Goal: Task Accomplishment & Management: Complete application form

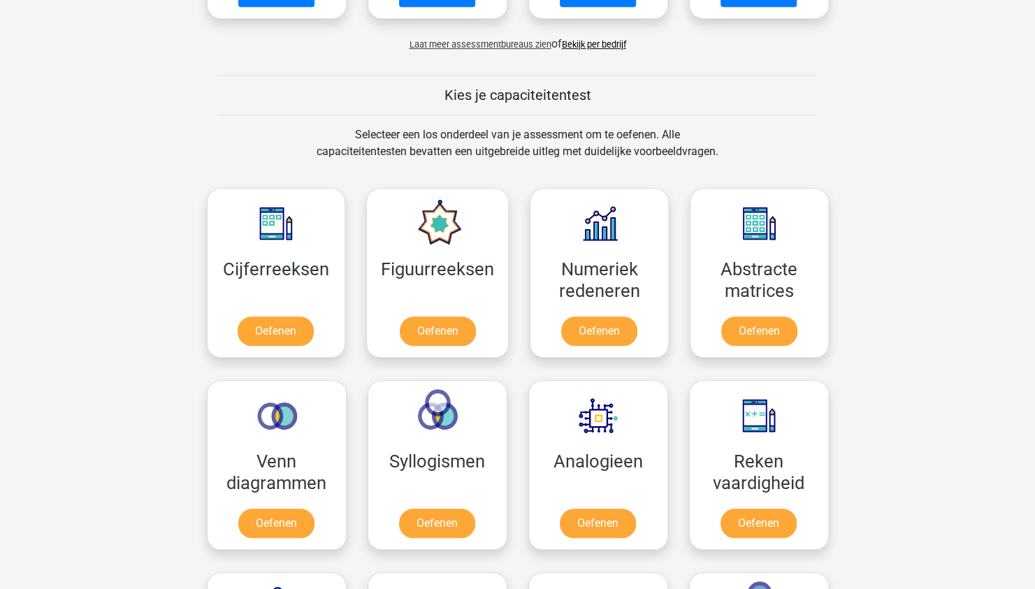
scroll to position [489, 0]
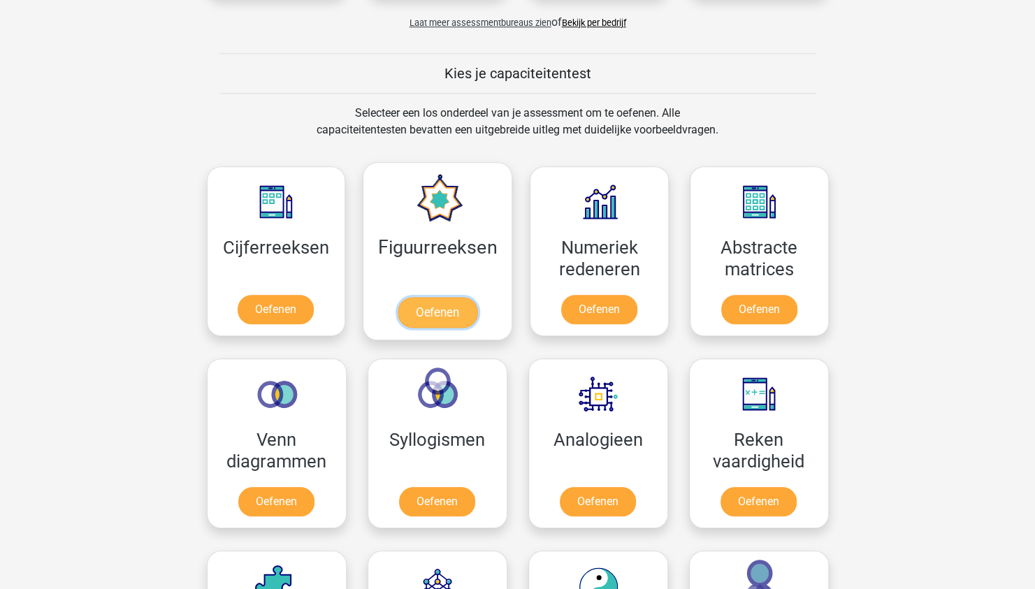
click at [422, 305] on link "Oefenen" at bounding box center [438, 312] width 80 height 31
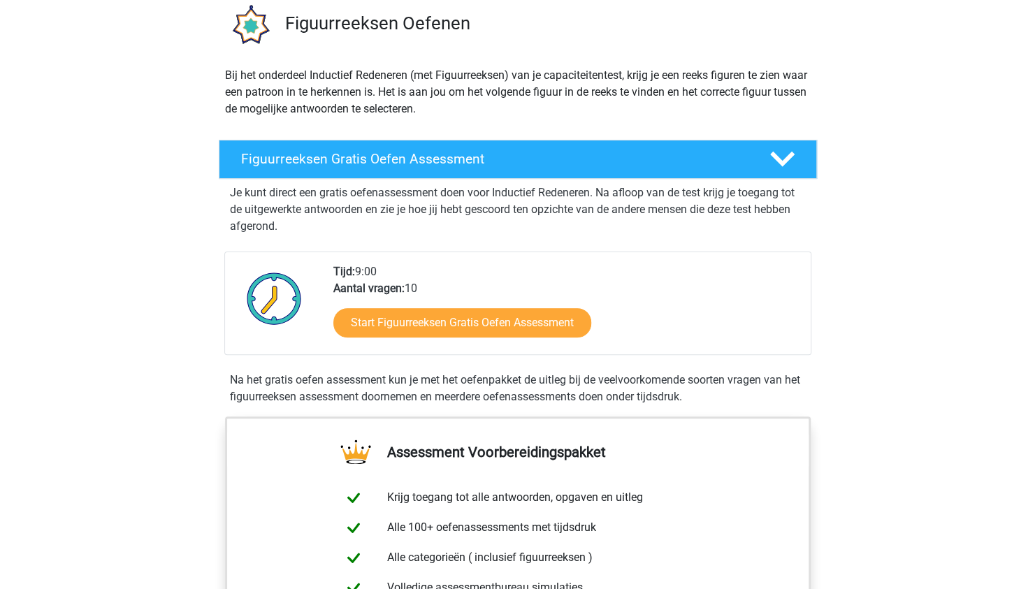
scroll to position [140, 0]
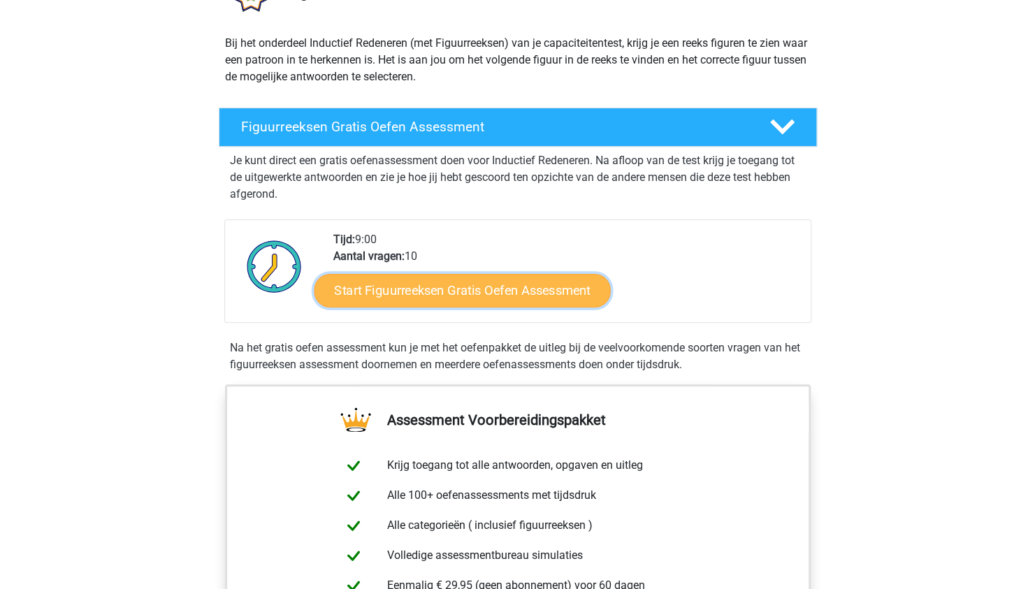
click at [454, 284] on link "Start Figuurreeksen Gratis Oefen Assessment" at bounding box center [462, 290] width 296 height 34
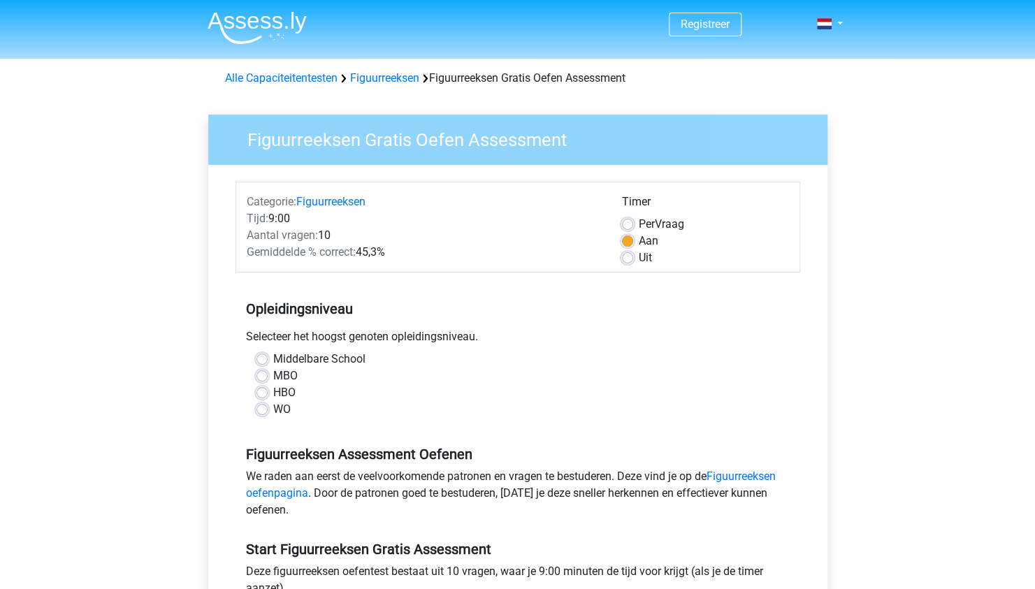
click at [273, 393] on label "HBO" at bounding box center [284, 392] width 22 height 17
click at [263, 393] on input "HBO" at bounding box center [261, 391] width 11 height 14
radio input "true"
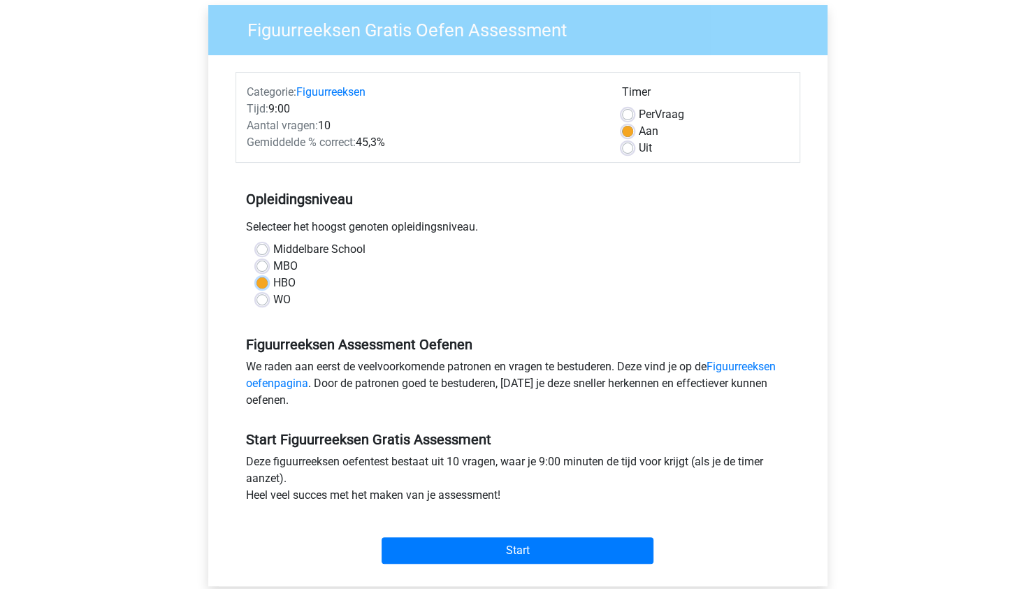
scroll to position [140, 0]
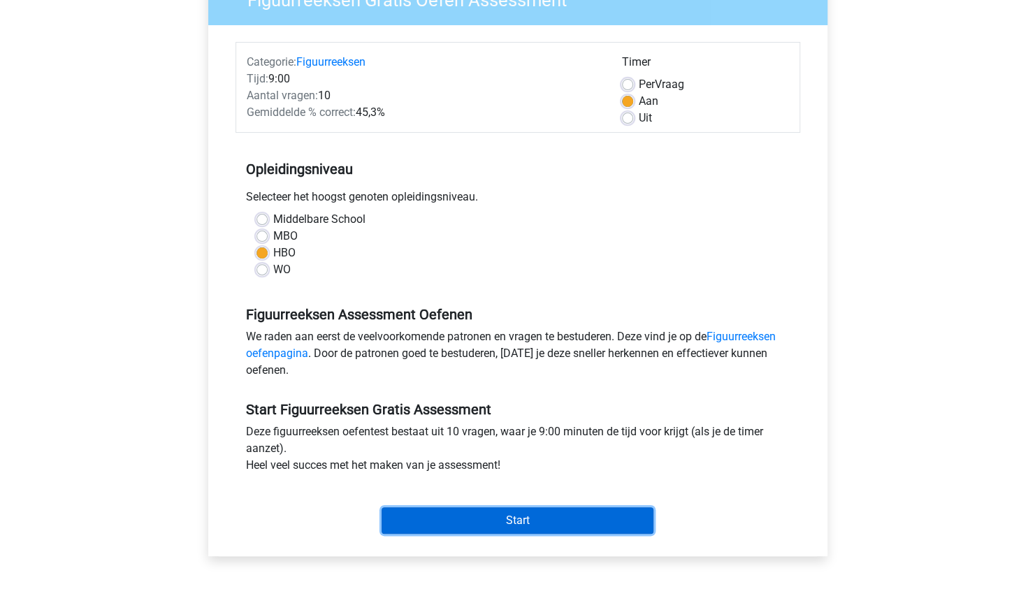
drag, startPoint x: 518, startPoint y: 518, endPoint x: 607, endPoint y: 533, distance: 89.9
click at [518, 516] on input "Start" at bounding box center [517, 520] width 272 height 27
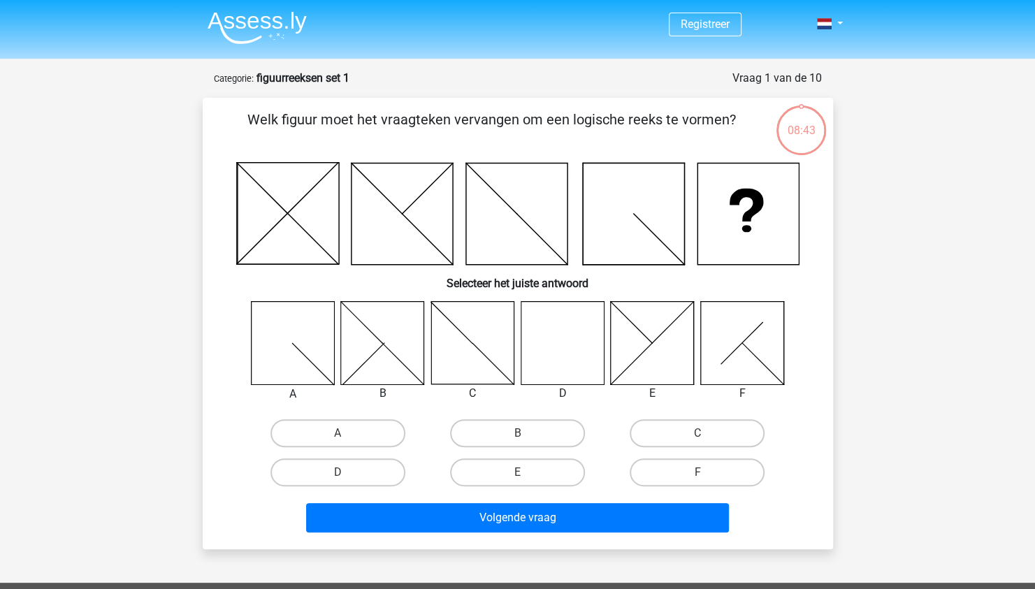
click at [544, 347] on icon at bounding box center [562, 342] width 83 height 83
click at [574, 348] on icon at bounding box center [562, 342] width 83 height 83
click at [327, 461] on label "D" at bounding box center [337, 472] width 135 height 28
click at [337, 472] on input "D" at bounding box center [341, 476] width 9 height 9
radio input "true"
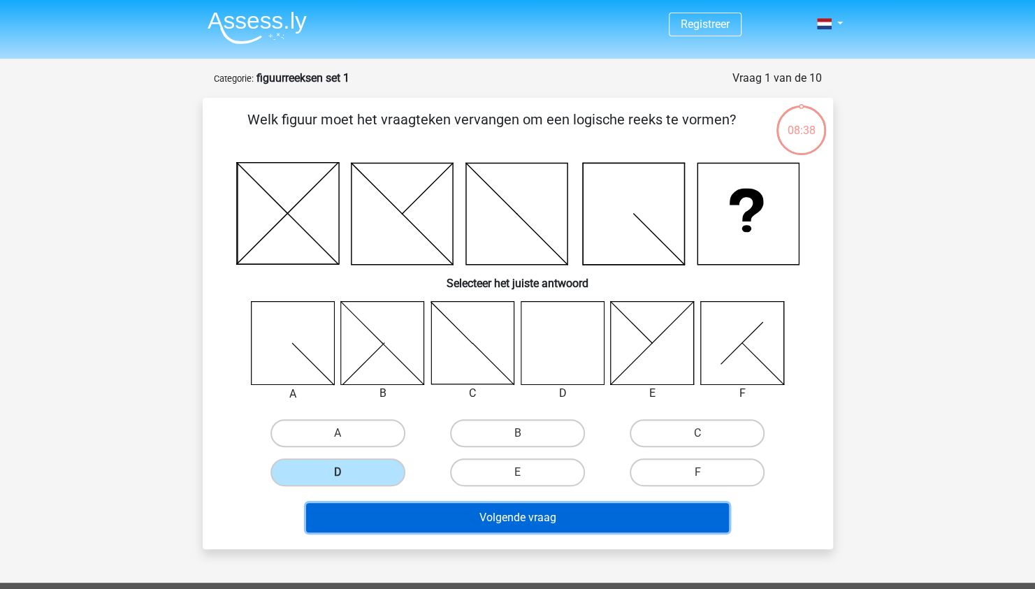
click at [544, 513] on button "Volgende vraag" at bounding box center [517, 517] width 423 height 29
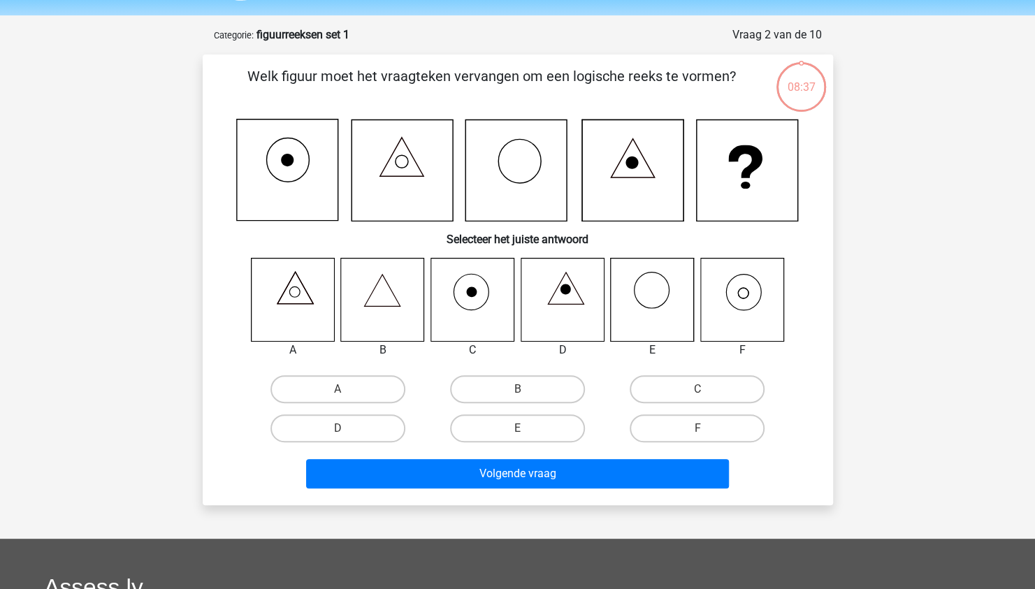
scroll to position [70, 0]
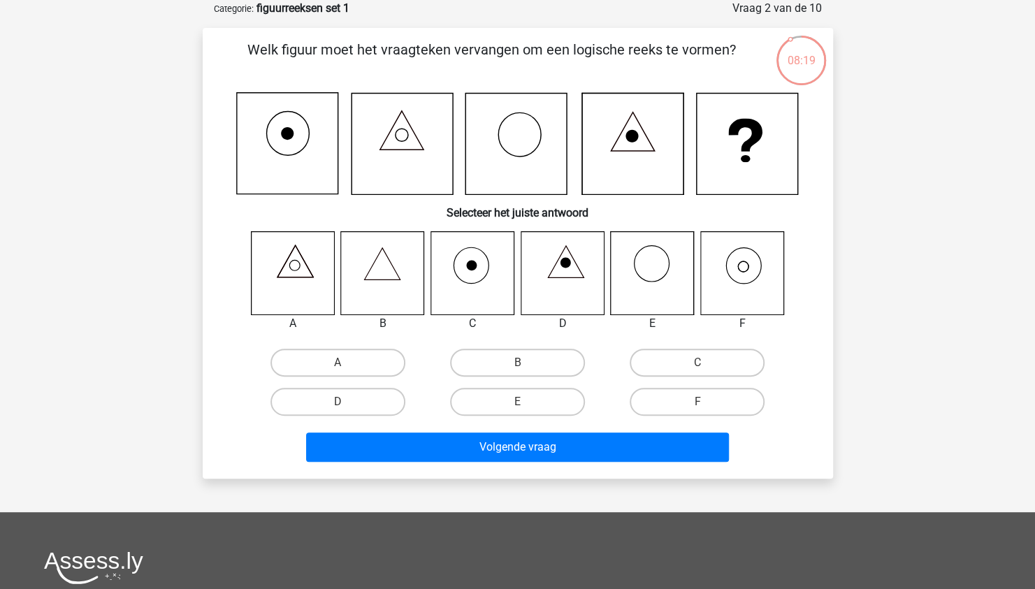
click at [745, 268] on icon at bounding box center [741, 272] width 83 height 83
click at [715, 395] on label "F" at bounding box center [696, 402] width 135 height 28
click at [706, 402] on input "F" at bounding box center [701, 406] width 9 height 9
radio input "true"
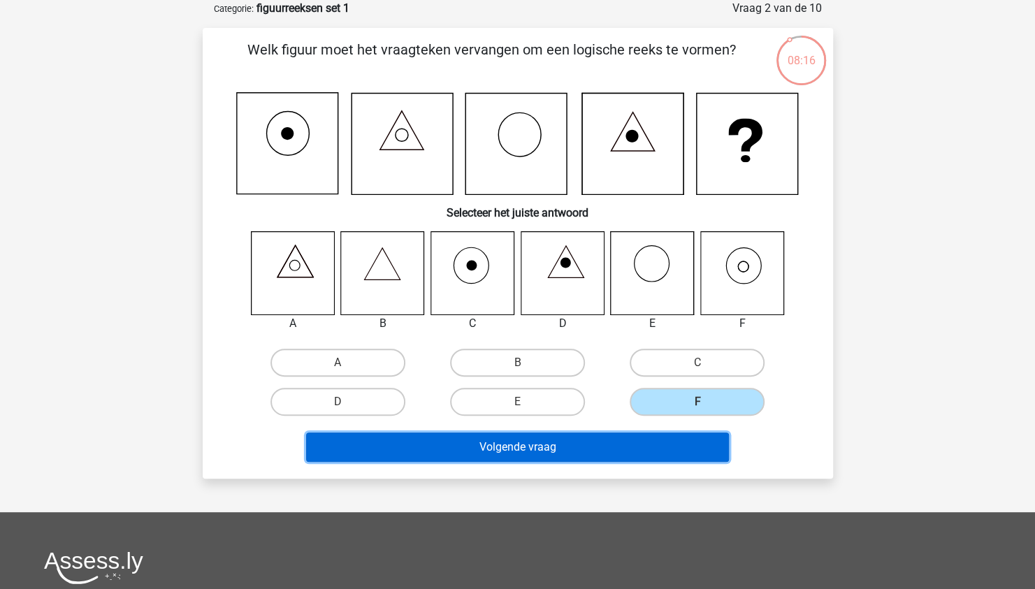
click at [525, 445] on button "Volgende vraag" at bounding box center [517, 446] width 423 height 29
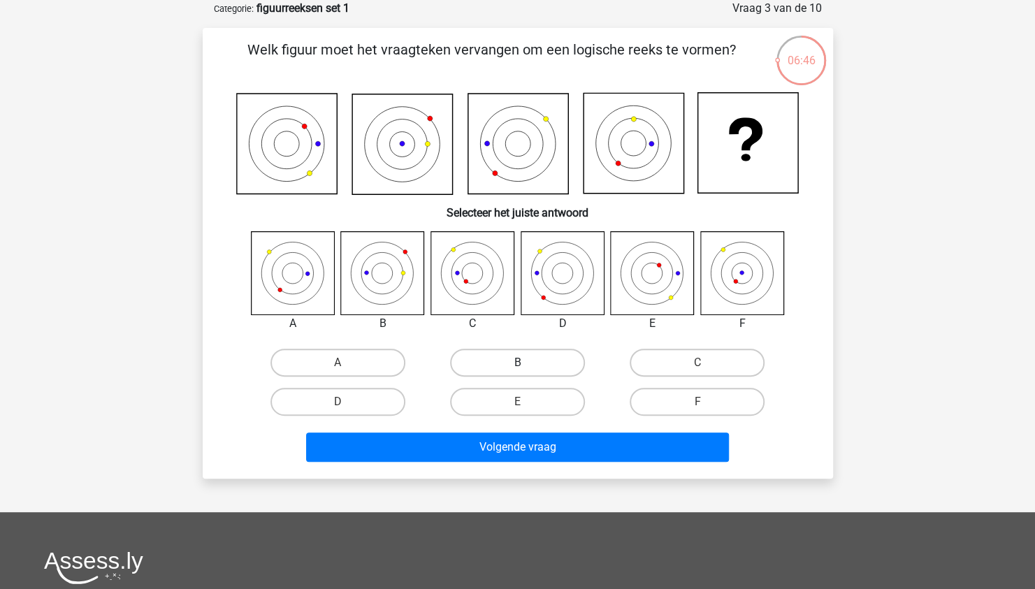
click at [527, 359] on label "B" at bounding box center [517, 363] width 135 height 28
click at [526, 363] on input "B" at bounding box center [521, 367] width 9 height 9
radio input "true"
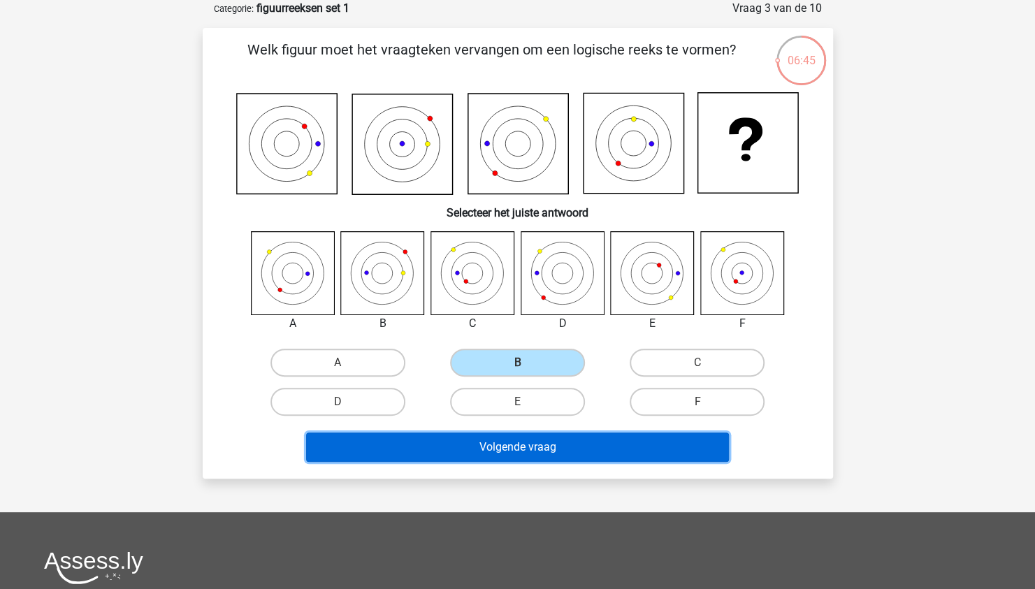
click at [563, 446] on button "Volgende vraag" at bounding box center [517, 446] width 423 height 29
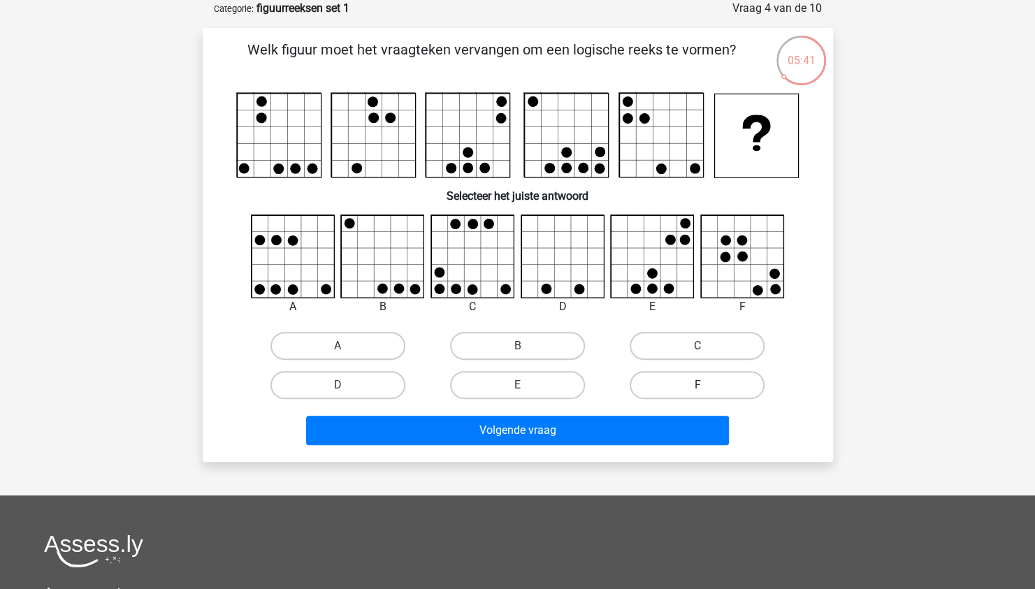
click at [696, 381] on label "F" at bounding box center [696, 385] width 135 height 28
click at [697, 385] on input "F" at bounding box center [701, 389] width 9 height 9
radio input "true"
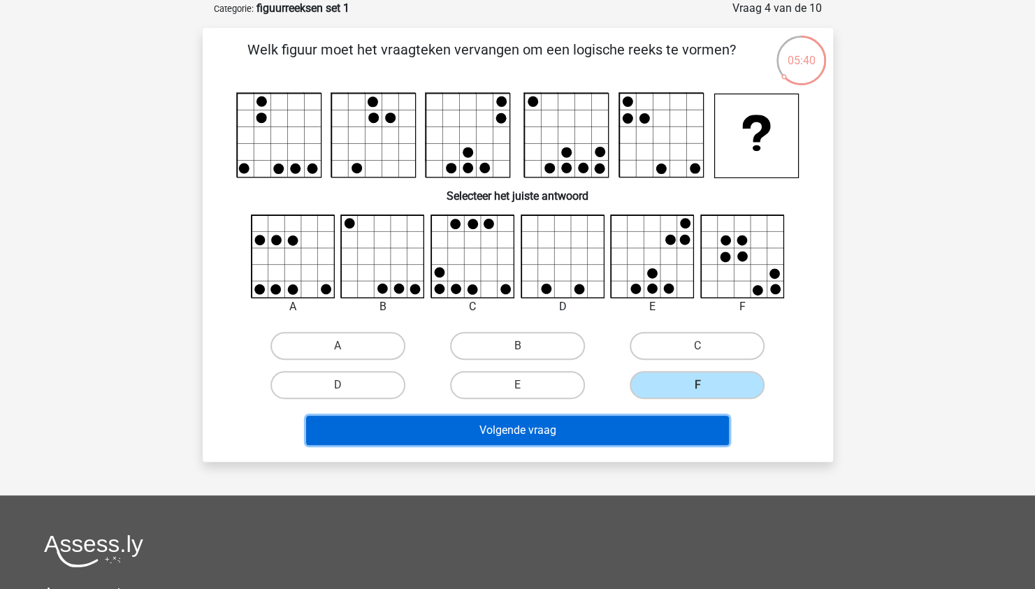
click at [558, 425] on button "Volgende vraag" at bounding box center [517, 430] width 423 height 29
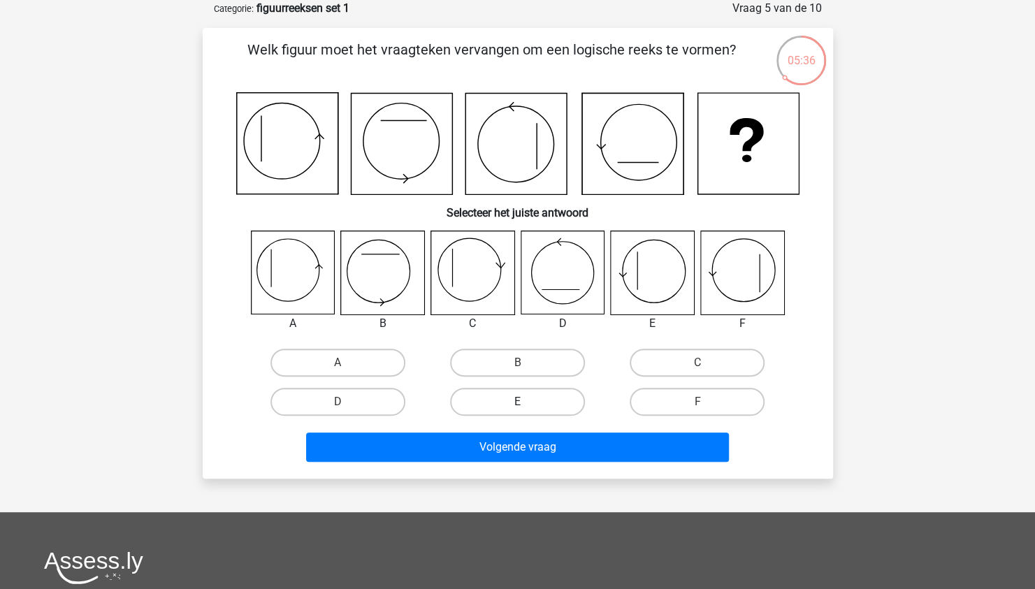
click at [513, 401] on label "E" at bounding box center [517, 402] width 135 height 28
click at [517, 402] on input "E" at bounding box center [521, 406] width 9 height 9
radio input "true"
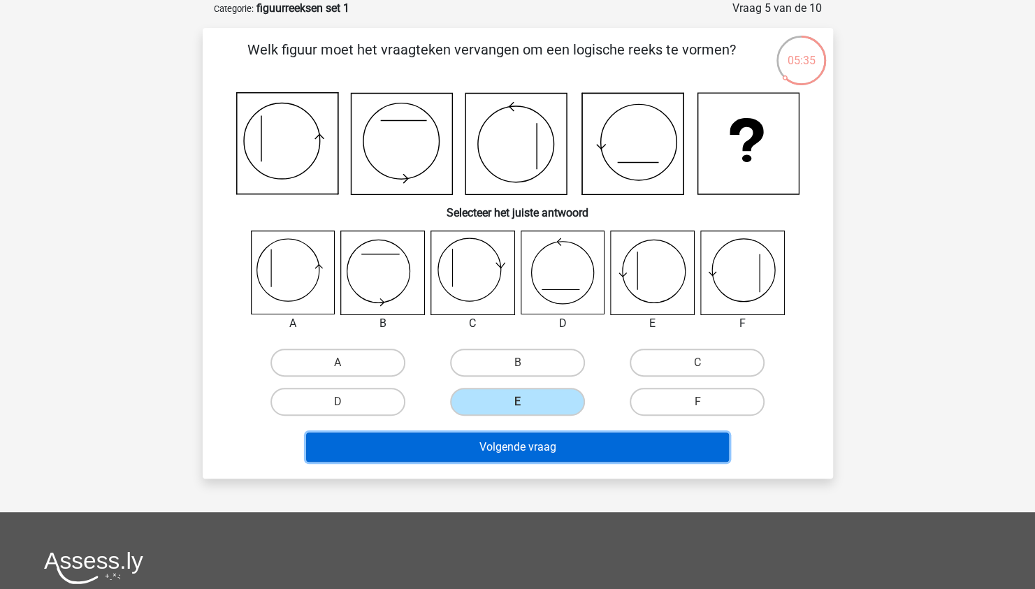
click at [513, 445] on button "Volgende vraag" at bounding box center [517, 446] width 423 height 29
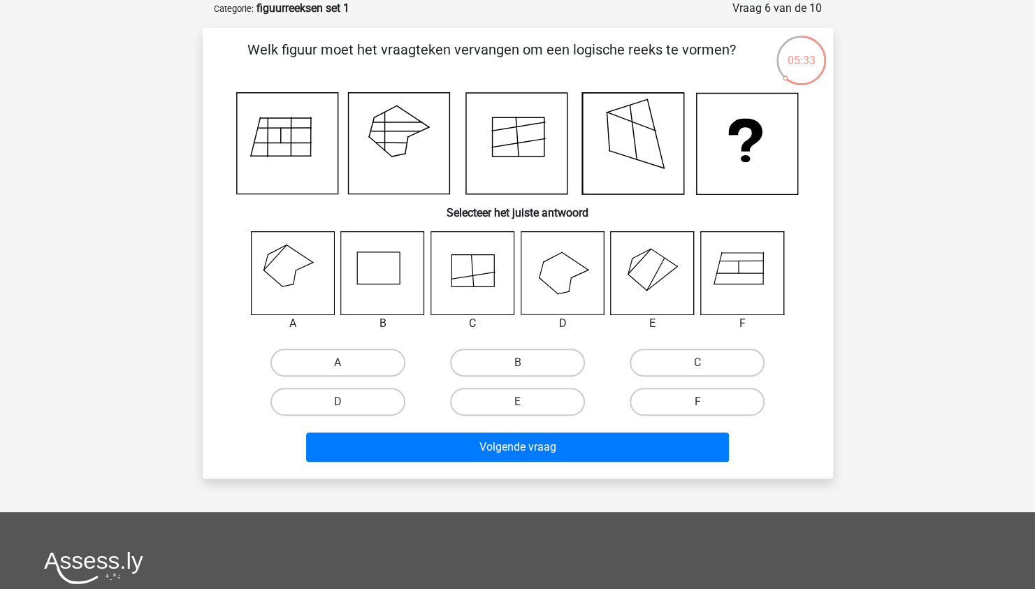
click at [741, 272] on icon at bounding box center [741, 272] width 83 height 83
click at [704, 399] on label "F" at bounding box center [696, 402] width 135 height 28
click at [704, 402] on input "F" at bounding box center [701, 406] width 9 height 9
radio input "true"
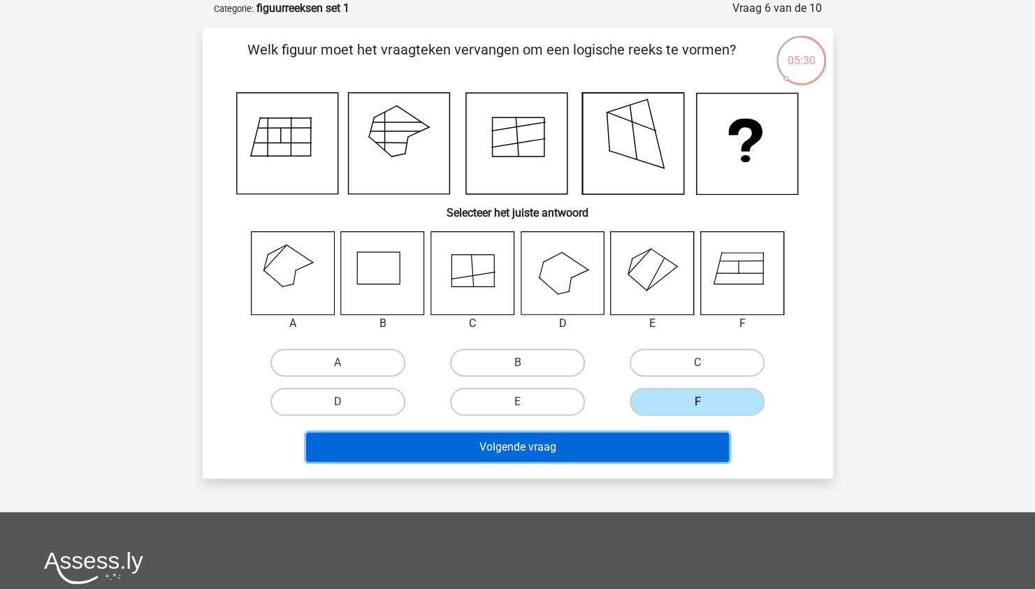
click at [507, 446] on button "Volgende vraag" at bounding box center [517, 446] width 423 height 29
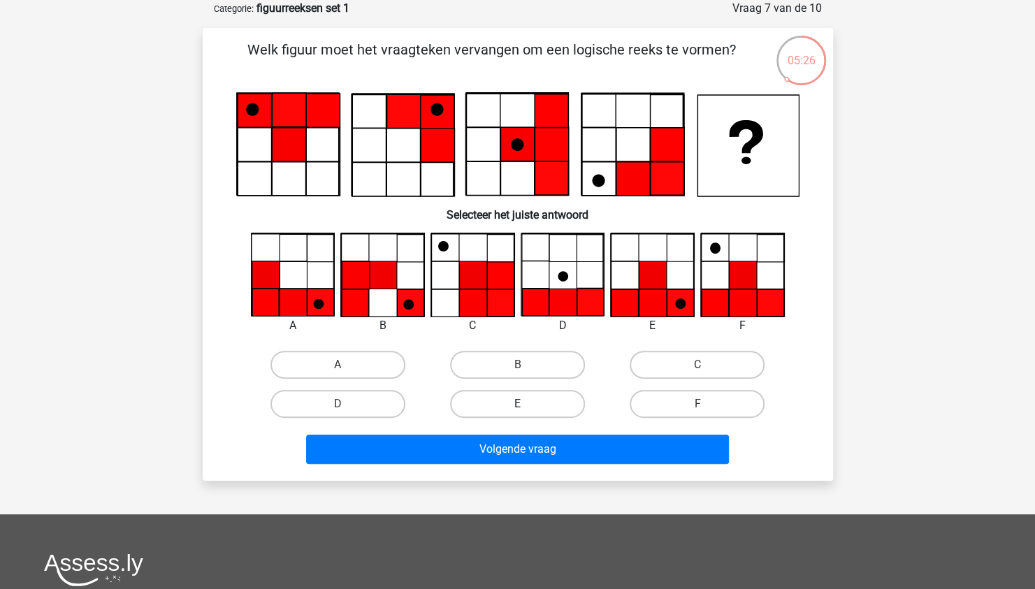
click at [504, 395] on label "E" at bounding box center [517, 404] width 135 height 28
click at [517, 404] on input "E" at bounding box center [521, 408] width 9 height 9
radio input "true"
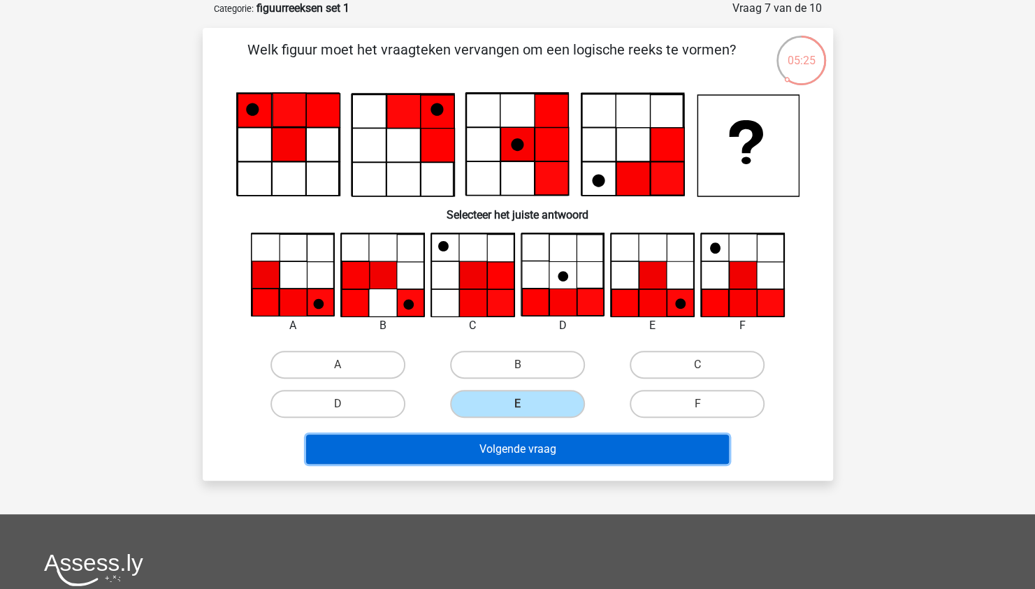
click at [540, 449] on button "Volgende vraag" at bounding box center [517, 449] width 423 height 29
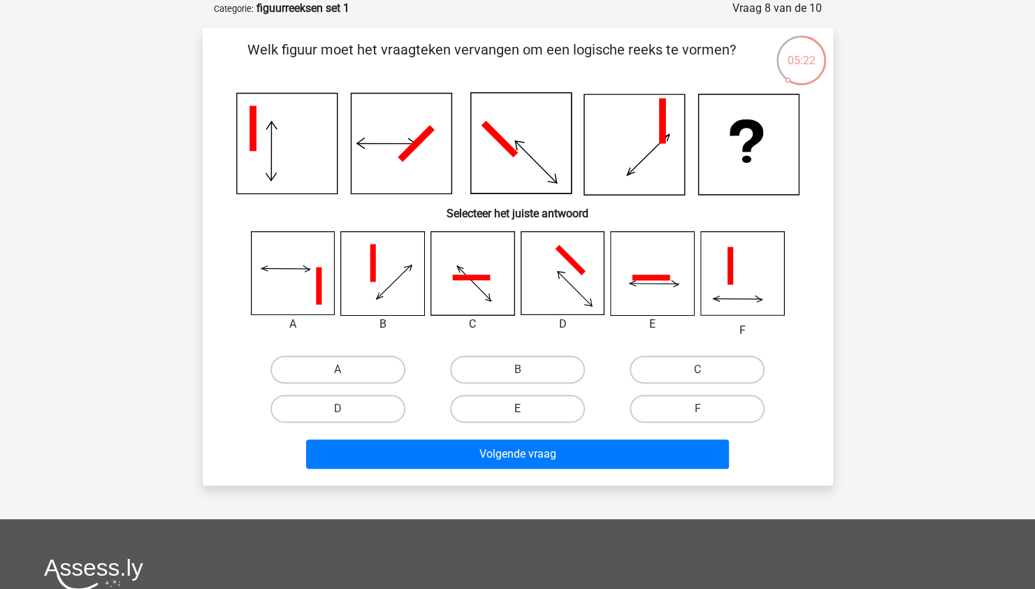
drag, startPoint x: 493, startPoint y: 405, endPoint x: 515, endPoint y: 424, distance: 28.7
click at [493, 405] on label "E" at bounding box center [517, 409] width 135 height 28
click at [517, 409] on input "E" at bounding box center [521, 413] width 9 height 9
radio input "true"
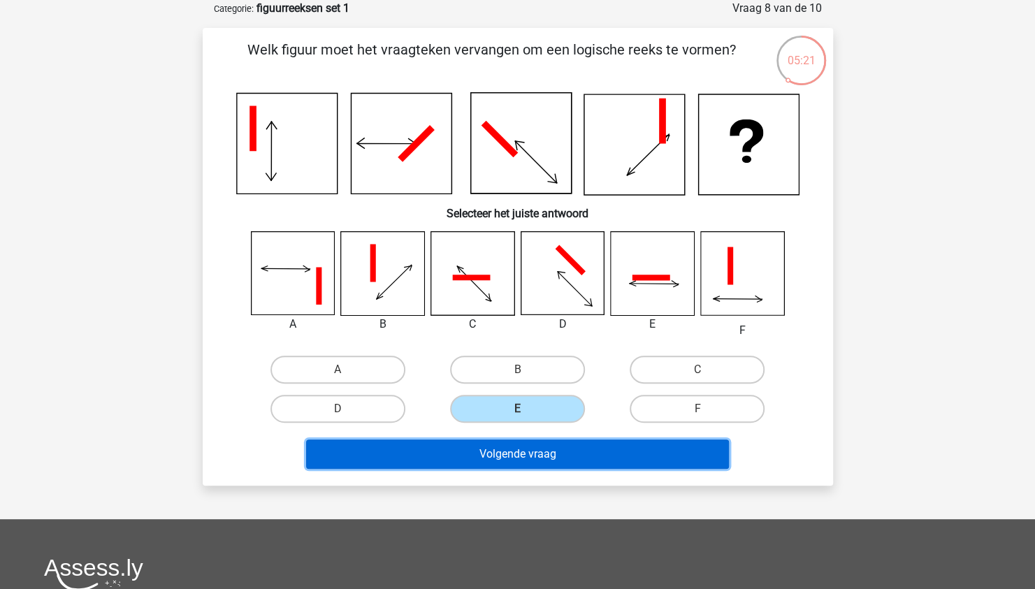
click at [527, 456] on button "Volgende vraag" at bounding box center [517, 453] width 423 height 29
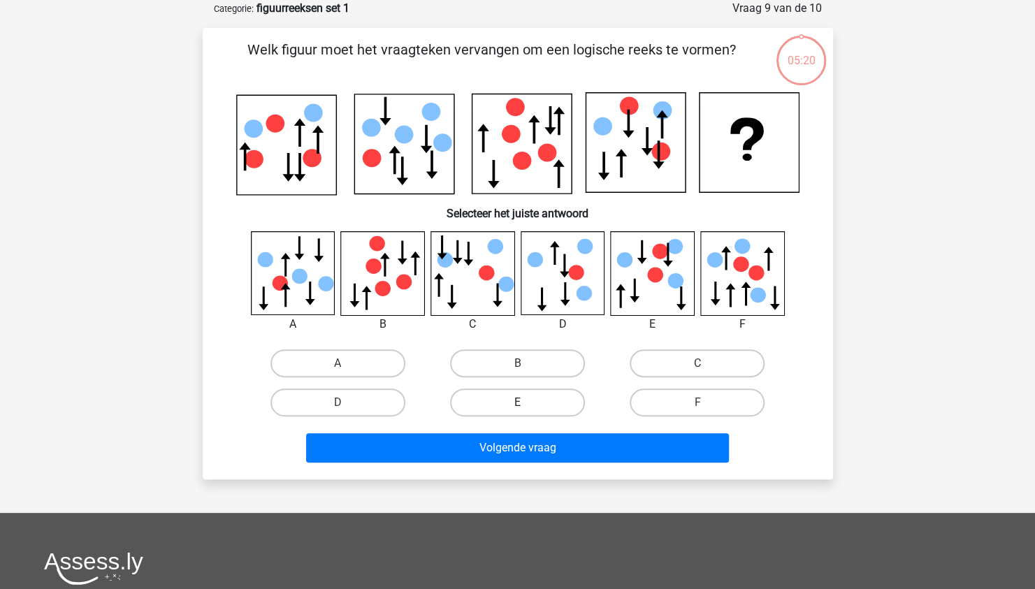
click at [516, 401] on label "E" at bounding box center [517, 402] width 135 height 28
click at [517, 402] on input "E" at bounding box center [521, 406] width 9 height 9
radio input "true"
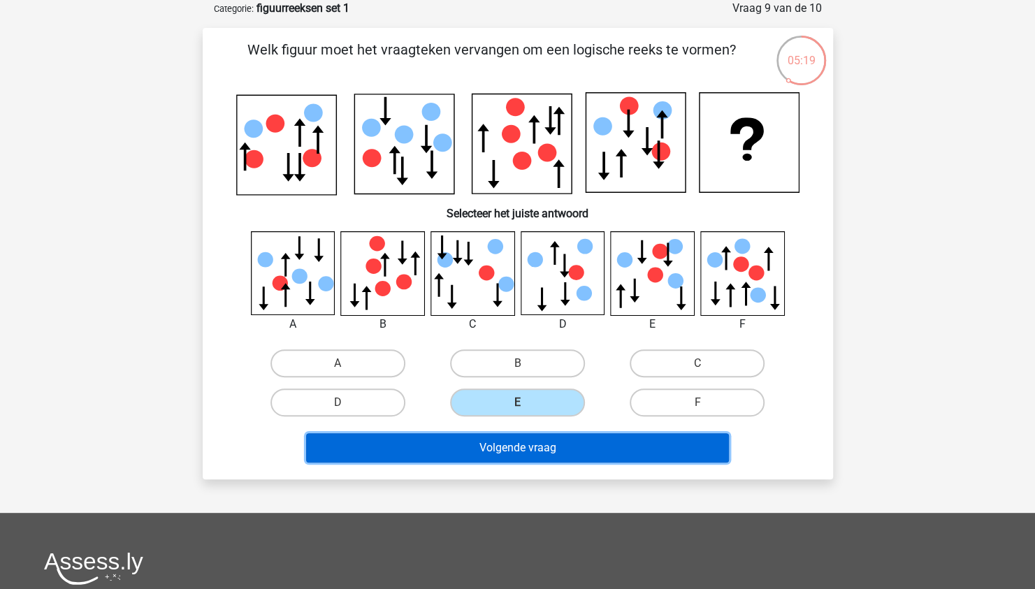
click at [539, 446] on button "Volgende vraag" at bounding box center [517, 447] width 423 height 29
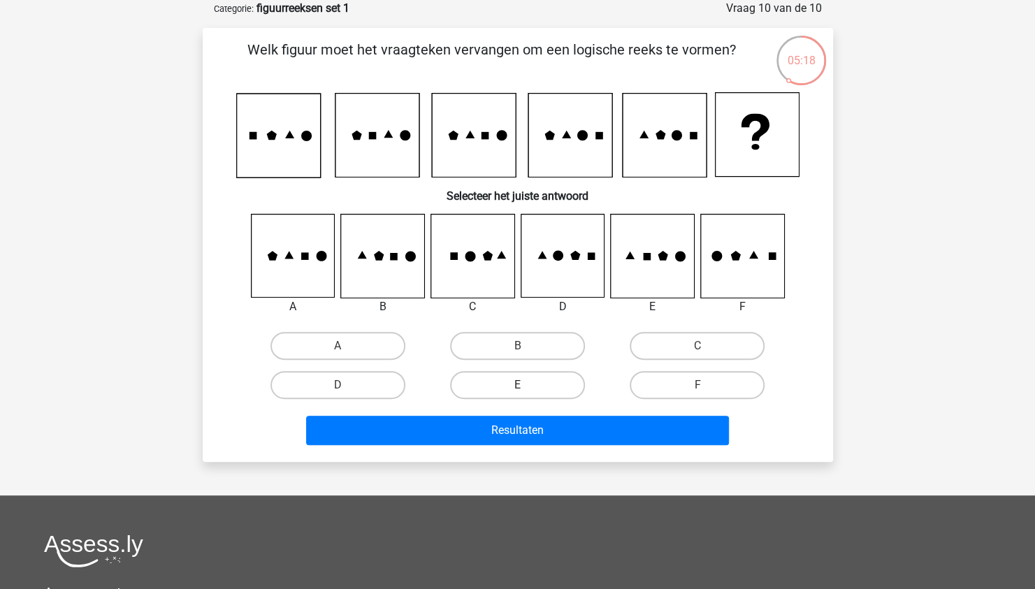
drag, startPoint x: 514, startPoint y: 377, endPoint x: 541, endPoint y: 380, distance: 27.5
click at [524, 377] on label "E" at bounding box center [517, 385] width 135 height 28
click at [524, 385] on input "E" at bounding box center [521, 389] width 9 height 9
radio input "true"
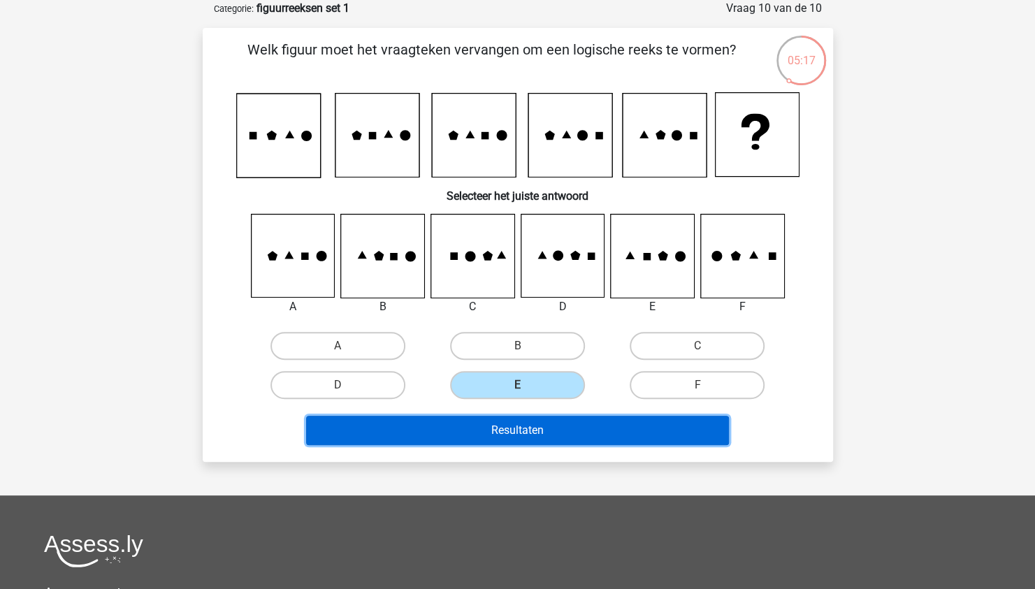
drag, startPoint x: 548, startPoint y: 428, endPoint x: 557, endPoint y: 428, distance: 9.1
click at [549, 428] on button "Resultaten" at bounding box center [517, 430] width 423 height 29
